Goal: Task Accomplishment & Management: Complete application form

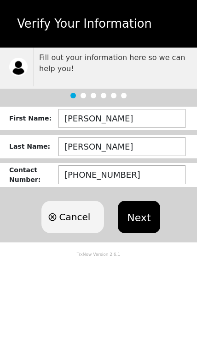
click at [143, 214] on button "Next" at bounding box center [139, 217] width 42 height 32
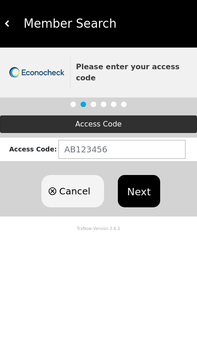
click at [146, 182] on button "Next" at bounding box center [139, 191] width 42 height 32
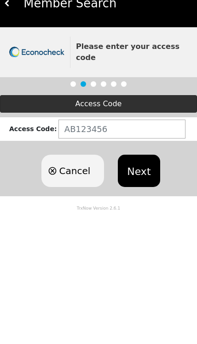
click at [54, 185] on icon "button" at bounding box center [52, 190] width 9 height 11
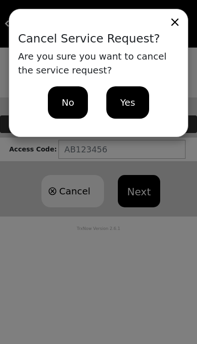
click at [61, 103] on div "No" at bounding box center [68, 102] width 40 height 32
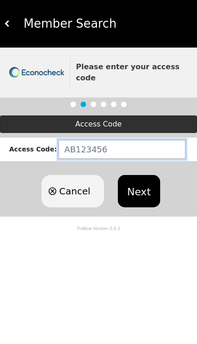
click at [71, 142] on input "text" at bounding box center [122, 149] width 127 height 19
click at [75, 142] on input "text" at bounding box center [122, 149] width 127 height 19
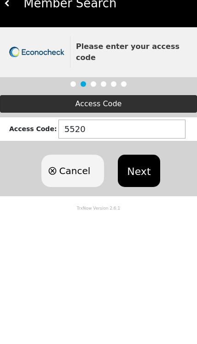
click at [131, 175] on button "Next" at bounding box center [139, 191] width 42 height 32
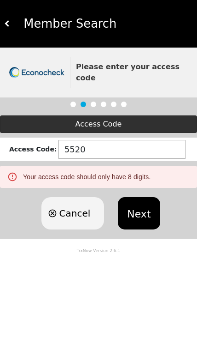
click at [145, 203] on button "Next" at bounding box center [139, 213] width 42 height 32
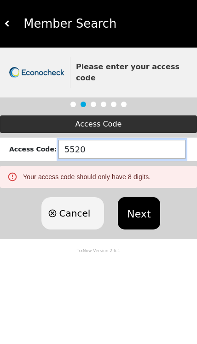
click at [83, 143] on input "5520" at bounding box center [122, 149] width 127 height 19
click at [78, 140] on input "5520" at bounding box center [122, 149] width 127 height 19
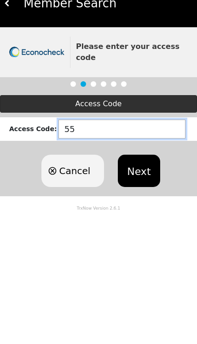
type input "5"
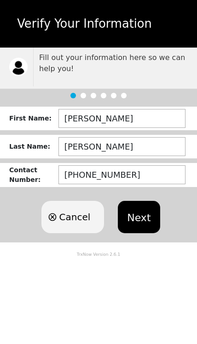
click at [145, 217] on button "Next" at bounding box center [139, 217] width 42 height 32
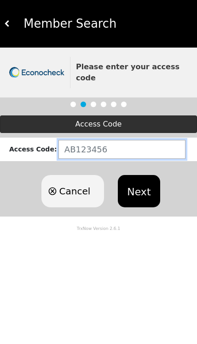
click at [69, 141] on input "text" at bounding box center [122, 149] width 127 height 19
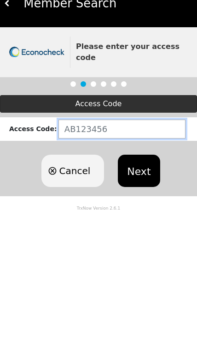
paste input "TX654157"
type input "TX654157"
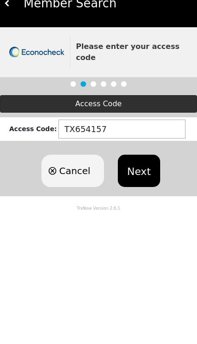
click at [131, 175] on button "Next" at bounding box center [139, 191] width 42 height 32
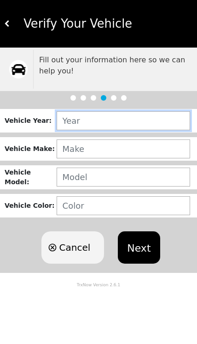
click at [65, 123] on input "text" at bounding box center [124, 120] width 134 height 19
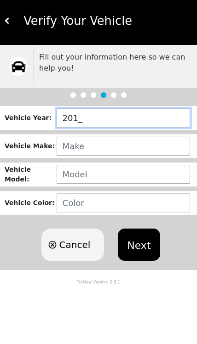
type input "2010"
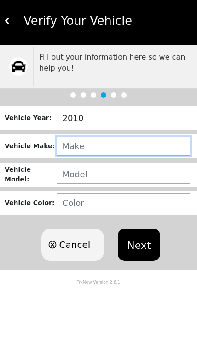
click at [66, 149] on input "text" at bounding box center [124, 148] width 134 height 19
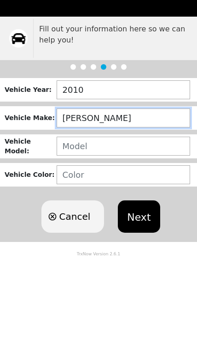
type input "HYUNDAI"
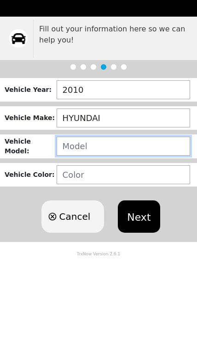
click at [67, 167] on input "text" at bounding box center [124, 176] width 134 height 19
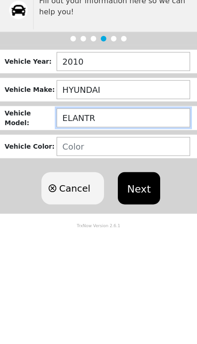
type input "ELANTRA"
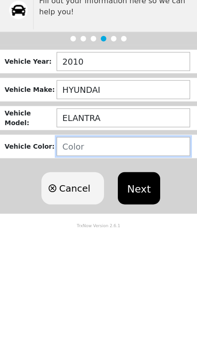
click at [73, 196] on input "text" at bounding box center [124, 205] width 134 height 19
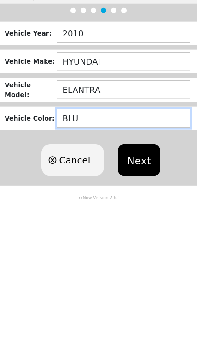
type input "BLUE"
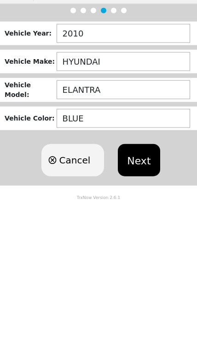
click at [137, 231] on button "Next" at bounding box center [139, 247] width 42 height 32
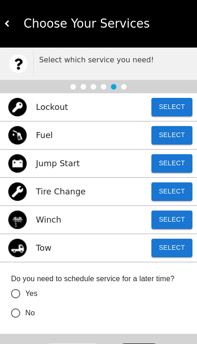
click at [174, 108] on button "Select" at bounding box center [172, 107] width 41 height 18
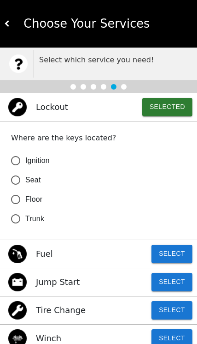
click at [14, 180] on input "Seat" at bounding box center [15, 179] width 19 height 19
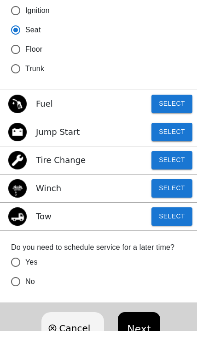
scroll to position [137, 0]
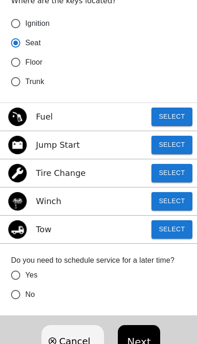
click at [140, 343] on button "Next" at bounding box center [139, 341] width 42 height 32
radio input "true"
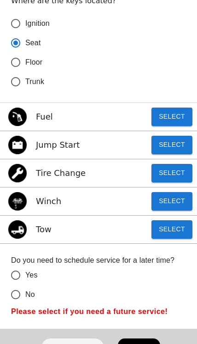
click at [19, 295] on input "No" at bounding box center [15, 294] width 19 height 19
radio input "false"
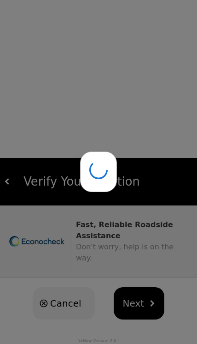
scroll to position [0, 0]
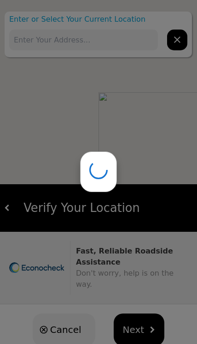
type input "9222 Ozalid Ln, San Antonio, TX 78224, USA"
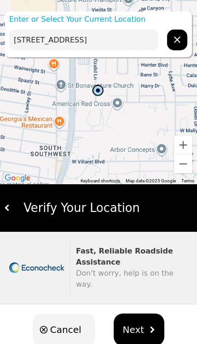
click at [149, 326] on img "hidden" at bounding box center [152, 329] width 6 height 6
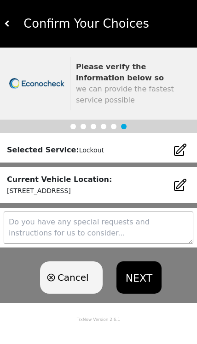
click at [144, 283] on button "NEXT" at bounding box center [139, 277] width 45 height 32
